Goal: Task Accomplishment & Management: Use online tool/utility

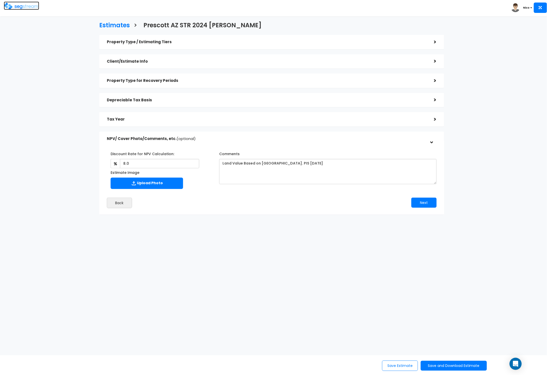
click at [20, 6] on img at bounding box center [21, 6] width 35 height 7
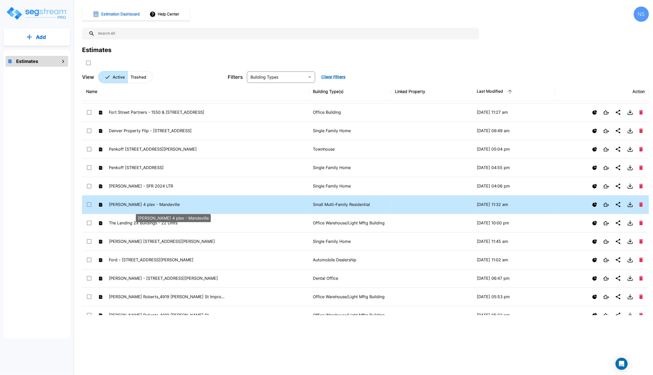
scroll to position [512, 0]
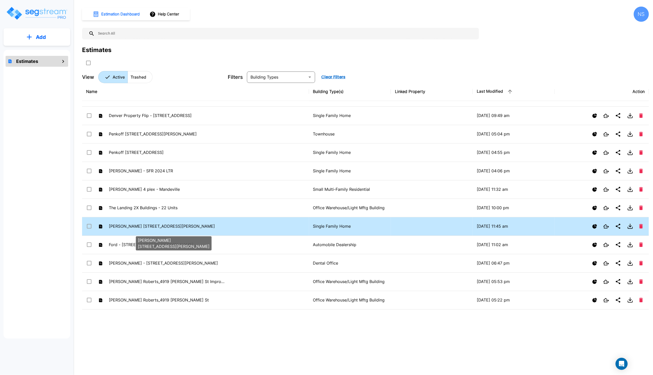
click at [135, 229] on p "[PERSON_NAME] [STREET_ADDRESS][PERSON_NAME]" at bounding box center [167, 226] width 117 height 6
checkbox input "false"
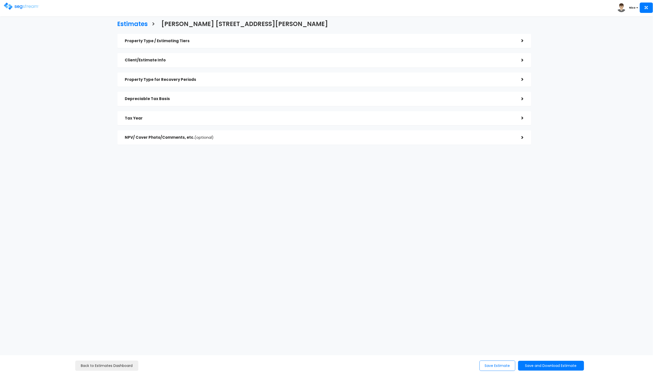
checkbox input "true"
